Goal: Task Accomplishment & Management: Use online tool/utility

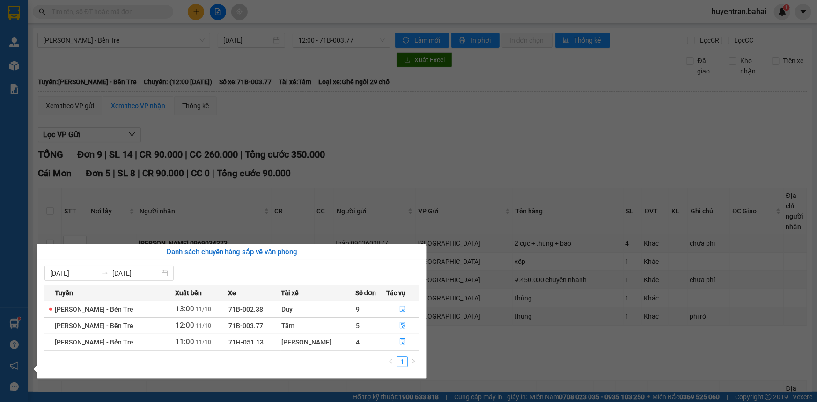
click at [178, 137] on section "Kết quả tìm kiếm ( 0 ) Bộ lọc No Data huyentran.bahai 1 Quản [PERSON_NAME] lý k…" at bounding box center [408, 201] width 817 height 402
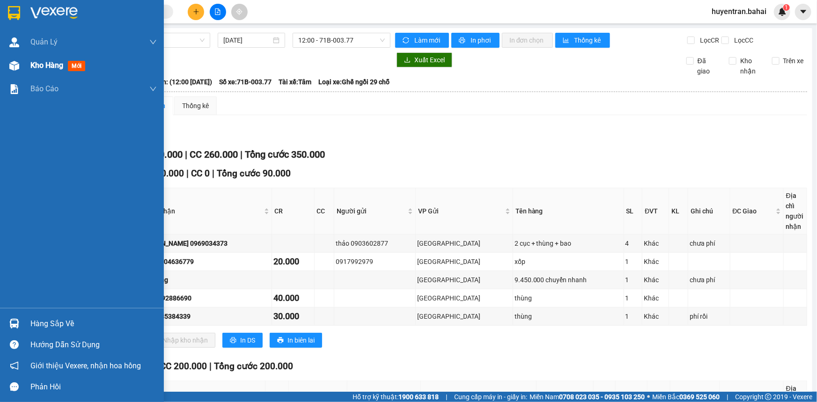
click at [43, 64] on span "Kho hàng" at bounding box center [46, 65] width 33 height 9
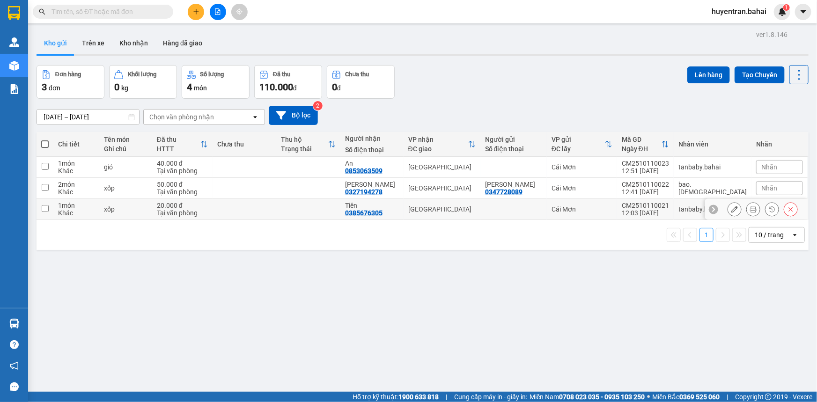
drag, startPoint x: 666, startPoint y: 214, endPoint x: 660, endPoint y: 201, distance: 14.3
click at [666, 214] on div "12:03 [DATE]" at bounding box center [645, 212] width 47 height 7
checkbox input "true"
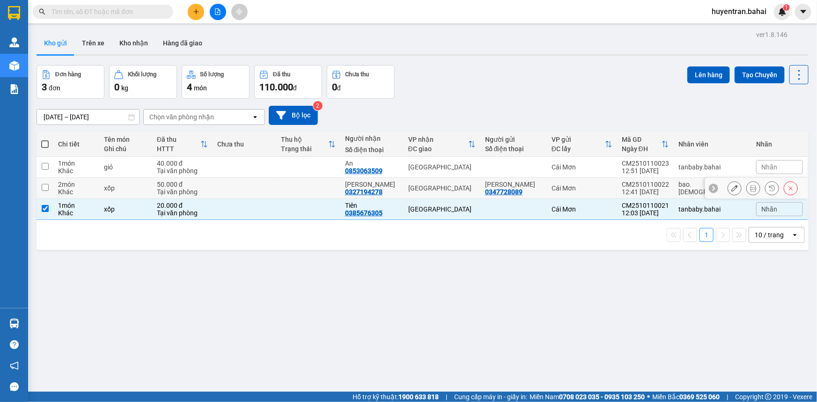
click at [657, 186] on div "CM2510110022" at bounding box center [645, 184] width 47 height 7
checkbox input "true"
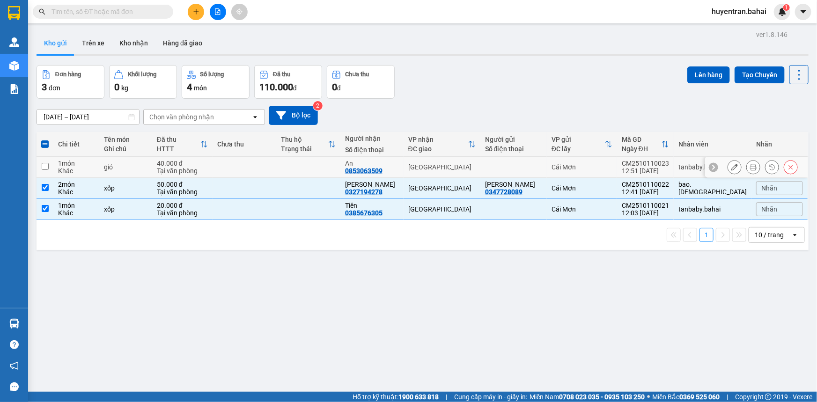
click at [656, 169] on div "12:51 [DATE]" at bounding box center [645, 170] width 47 height 7
checkbox input "true"
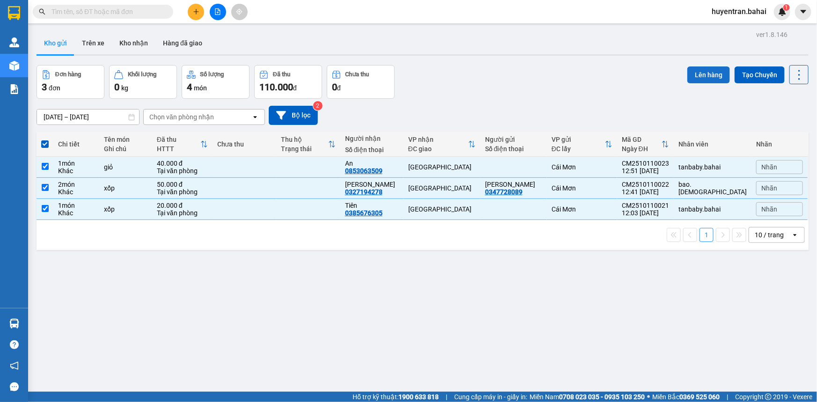
click at [708, 74] on button "Lên hàng" at bounding box center [708, 74] width 43 height 17
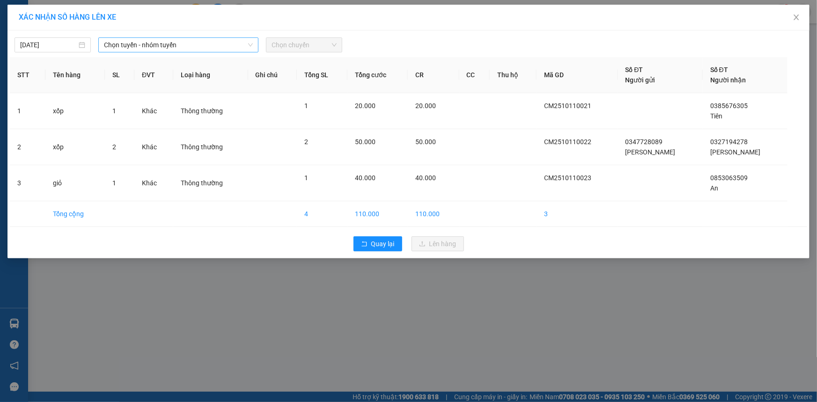
click at [229, 49] on span "Chọn tuyến - nhóm tuyến" at bounding box center [178, 45] width 149 height 14
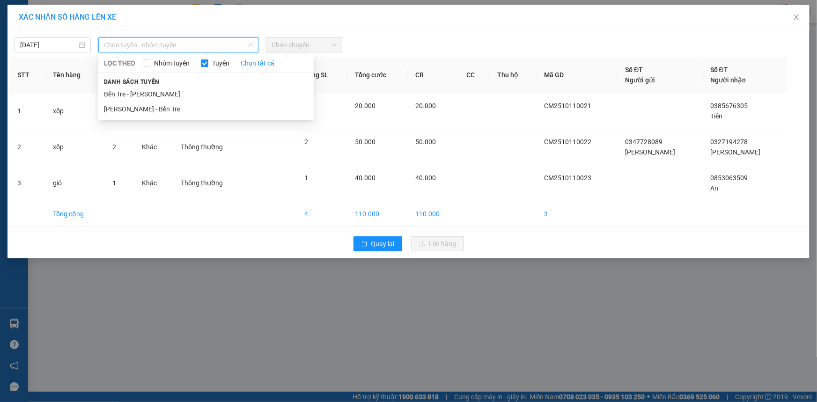
drag, startPoint x: 198, startPoint y: 94, endPoint x: 208, endPoint y: 86, distance: 12.6
click at [198, 94] on li "Bến Tre - [PERSON_NAME]" at bounding box center [205, 94] width 215 height 15
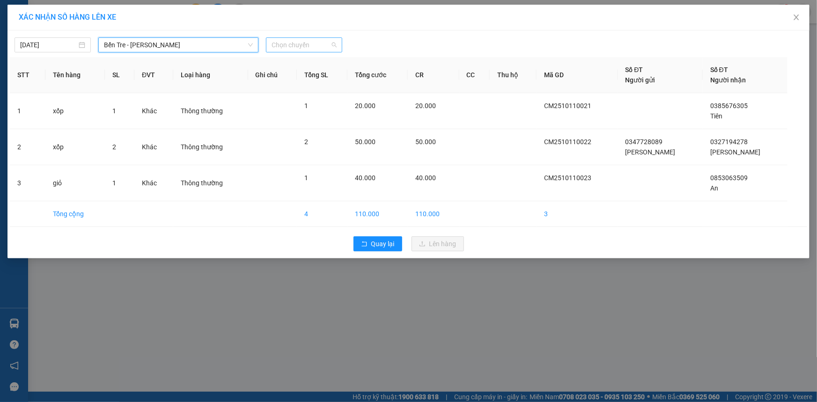
click at [325, 38] on span "Chọn chuyến" at bounding box center [303, 45] width 65 height 14
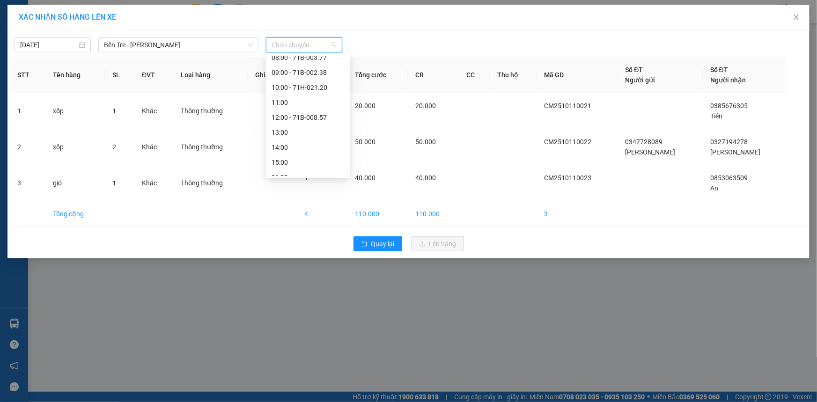
scroll to position [127, 0]
click at [296, 120] on div "13:00" at bounding box center [307, 116] width 73 height 10
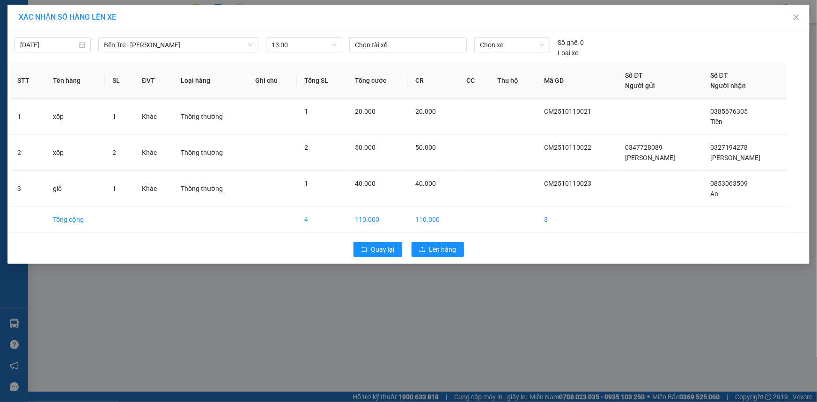
click at [383, 52] on div "Chọn tài xế" at bounding box center [407, 47] width 125 height 21
click at [390, 45] on div at bounding box center [407, 44] width 113 height 11
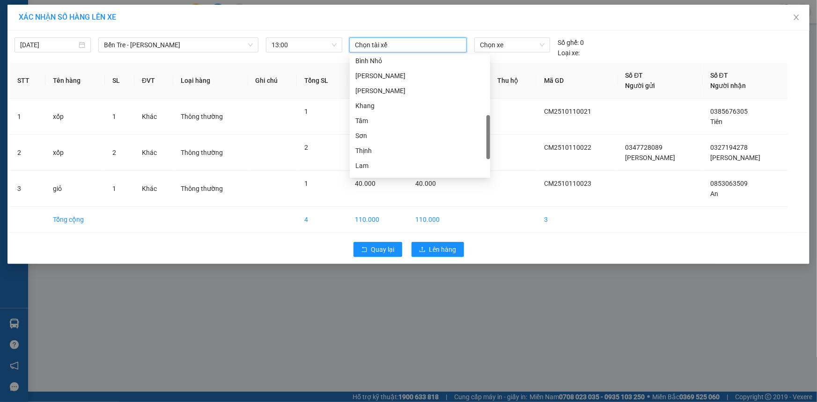
scroll to position [284, 0]
click at [403, 138] on div "Thiện" at bounding box center [419, 139] width 129 height 10
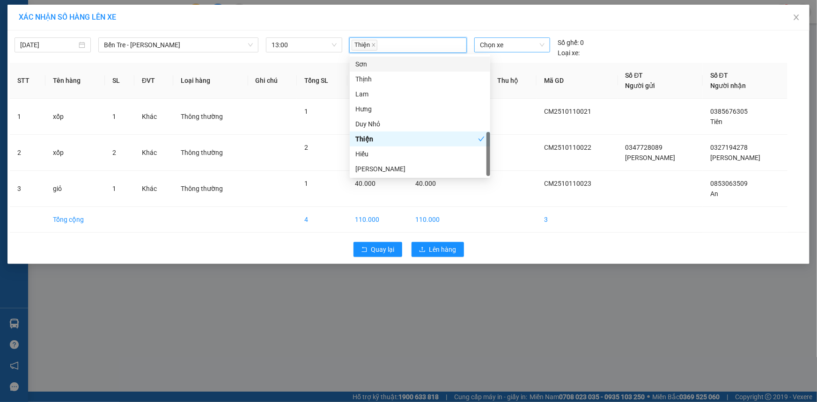
click at [496, 46] on span "Chọn xe" at bounding box center [512, 45] width 65 height 14
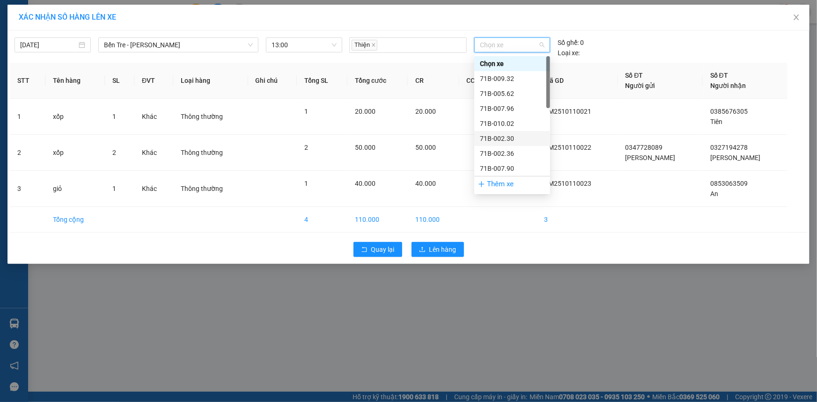
click at [523, 140] on div "71B-002.30" at bounding box center [512, 138] width 65 height 10
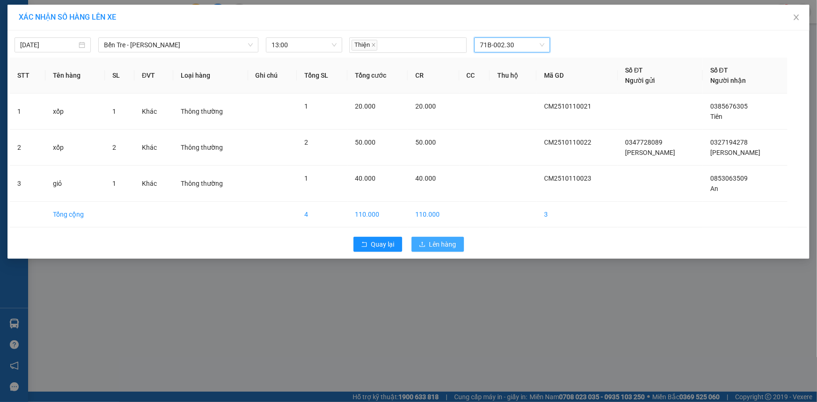
click at [449, 248] on span "Lên hàng" at bounding box center [442, 244] width 27 height 10
